Goal: Transaction & Acquisition: Book appointment/travel/reservation

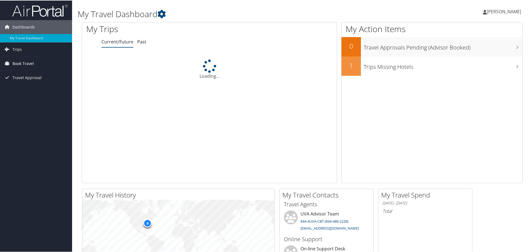
click at [16, 62] on span "Book Travel" at bounding box center [22, 63] width 21 height 14
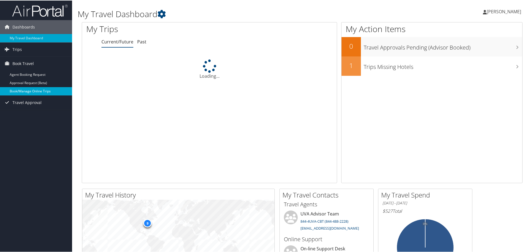
click at [24, 89] on link "Book/Manage Online Trips" at bounding box center [36, 91] width 72 height 8
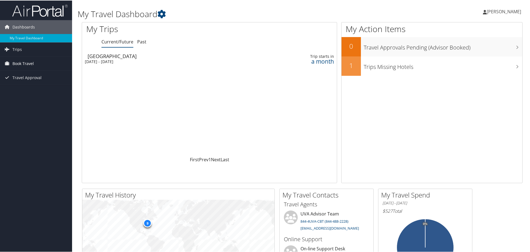
click at [14, 60] on span "Book Travel" at bounding box center [22, 63] width 21 height 14
click at [37, 93] on link "Book/Manage Online Trips" at bounding box center [36, 91] width 72 height 8
